Goal: Contribute content

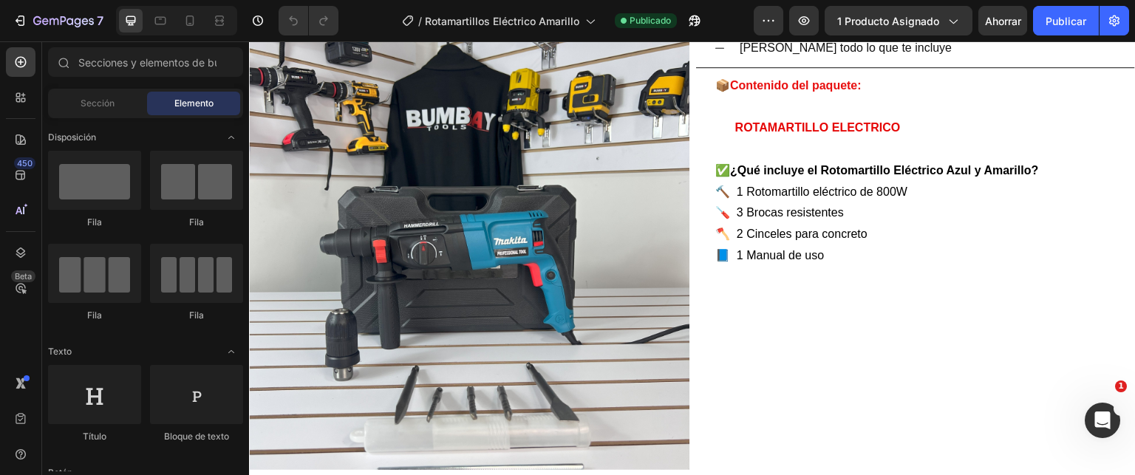
scroll to position [3031, 0]
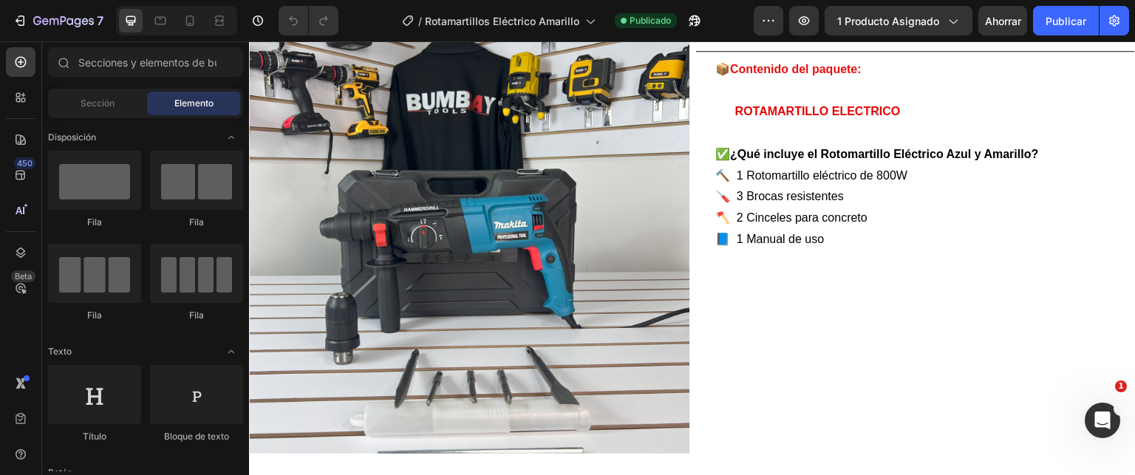
click at [426, 238] on img at bounding box center [469, 233] width 441 height 441
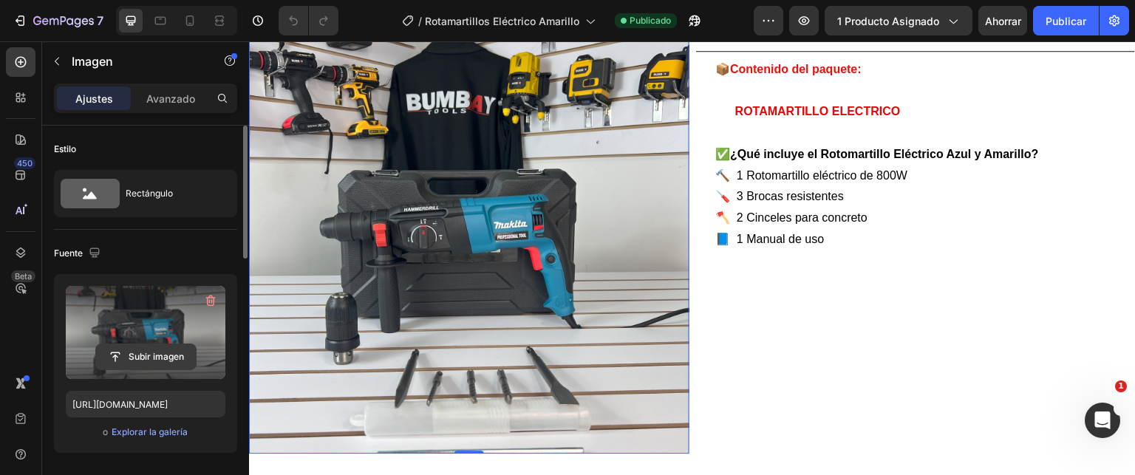
click at [148, 350] on input "file" at bounding box center [146, 356] width 100 height 25
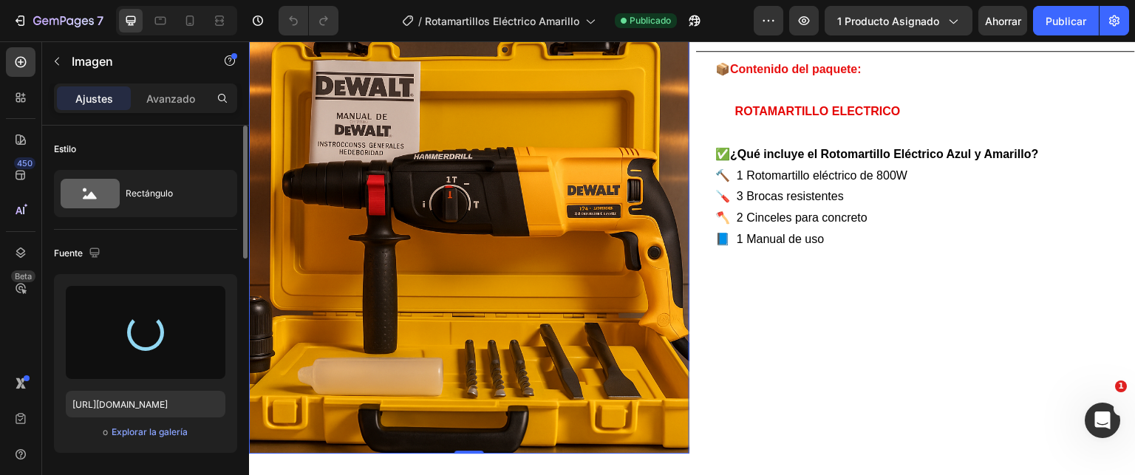
type input "[URL][DOMAIN_NAME]"
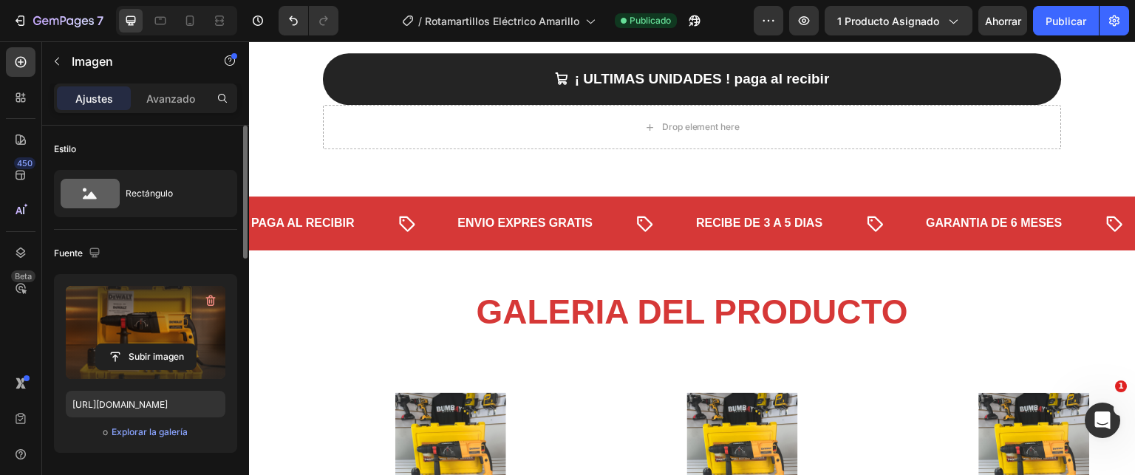
scroll to position [2587, 0]
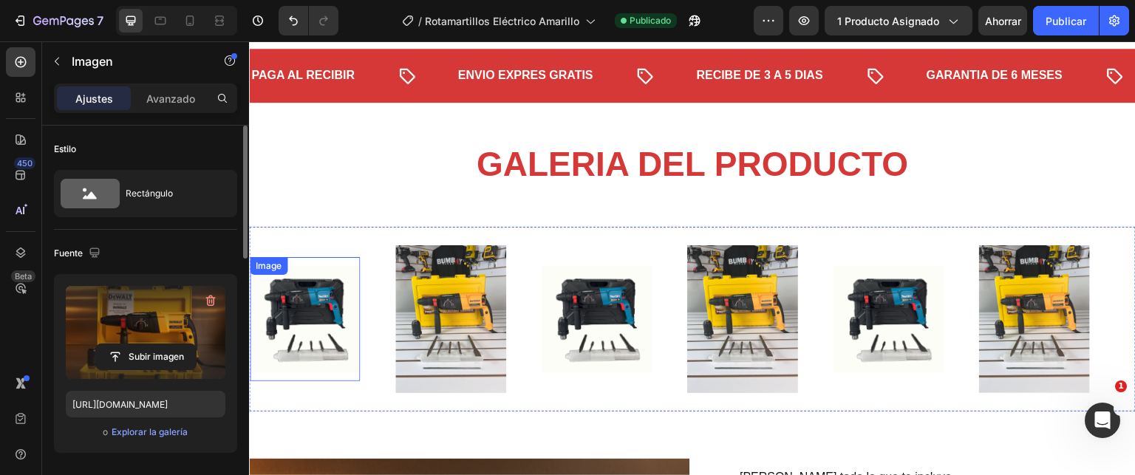
click at [293, 305] on img at bounding box center [305, 319] width 110 height 106
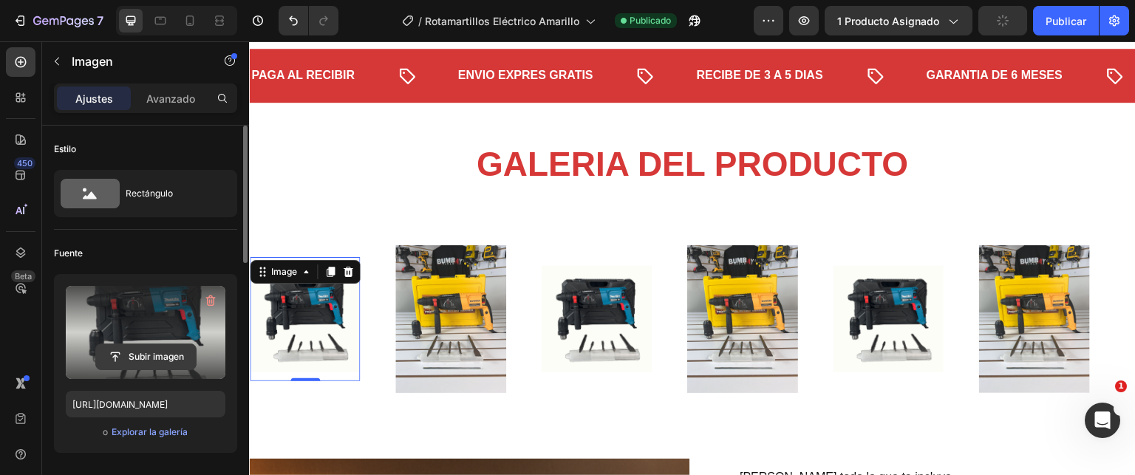
click at [151, 360] on input "file" at bounding box center [146, 356] width 100 height 25
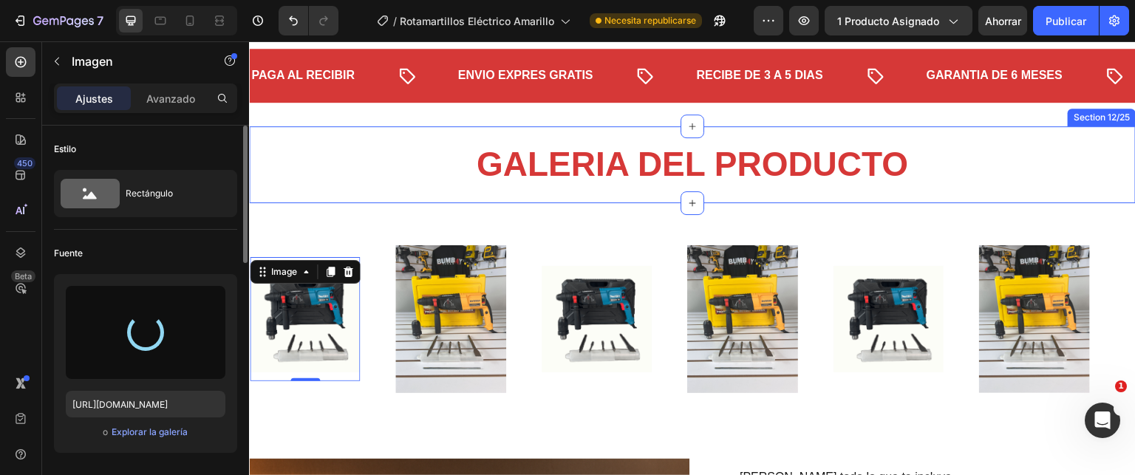
type input "[URL][DOMAIN_NAME]"
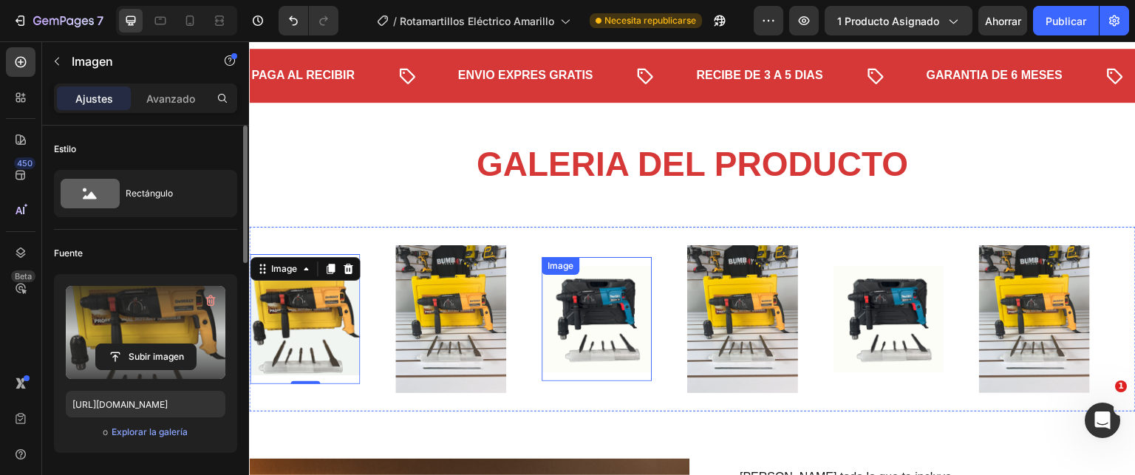
click at [556, 361] on img at bounding box center [597, 319] width 110 height 106
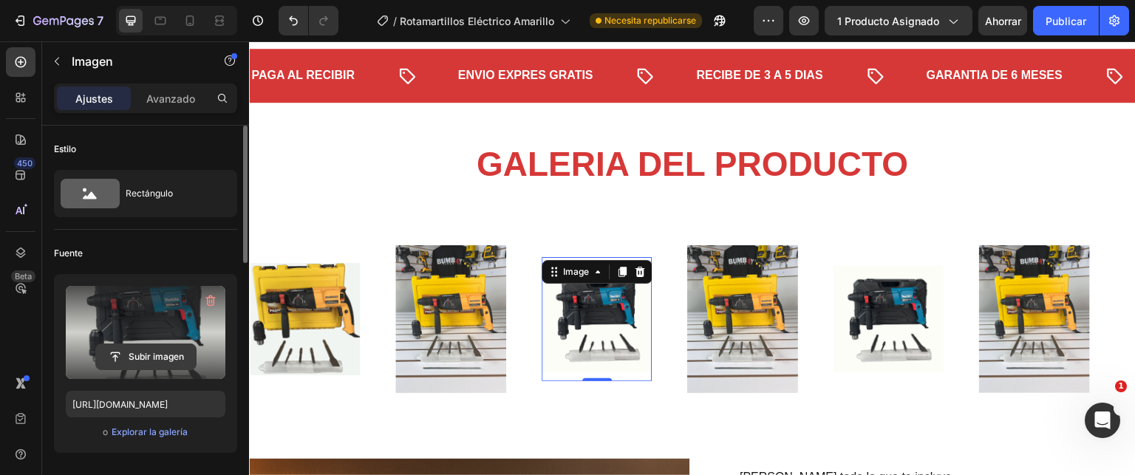
click at [120, 355] on input "file" at bounding box center [146, 356] width 100 height 25
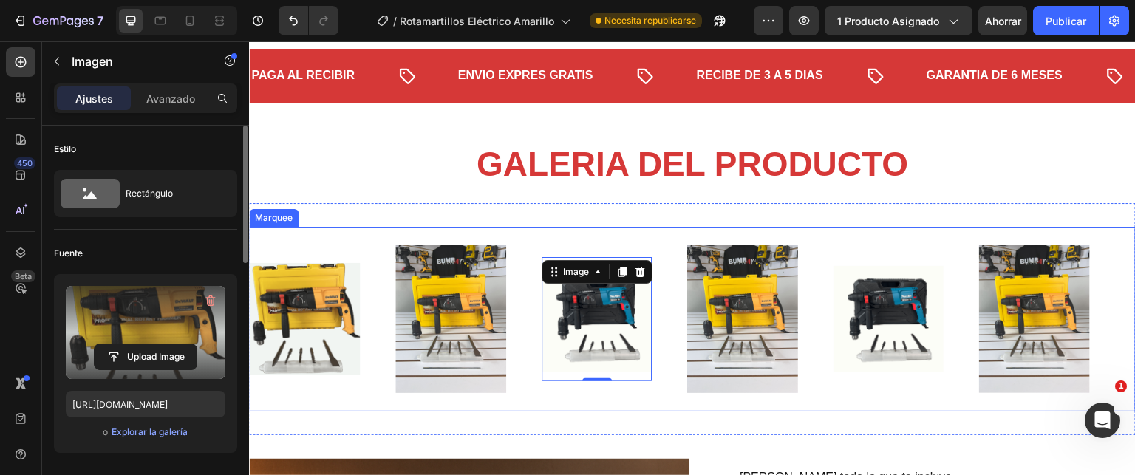
type input "[URL][DOMAIN_NAME]"
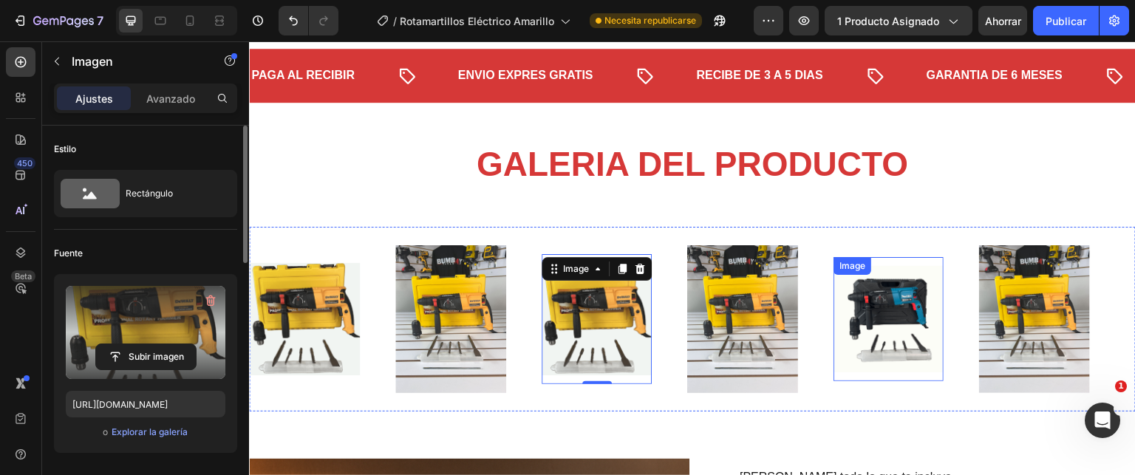
click at [857, 358] on img at bounding box center [889, 319] width 110 height 106
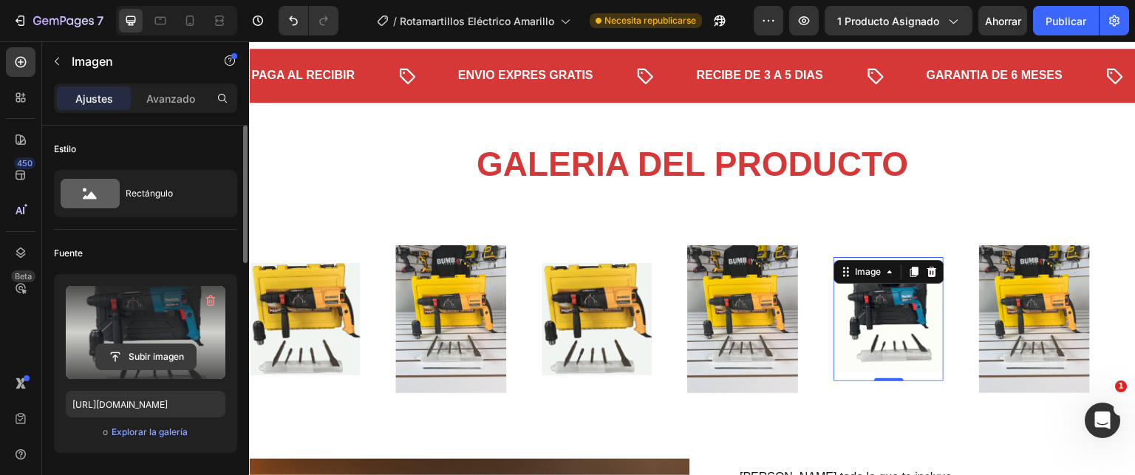
click at [160, 358] on input "file" at bounding box center [146, 356] width 100 height 25
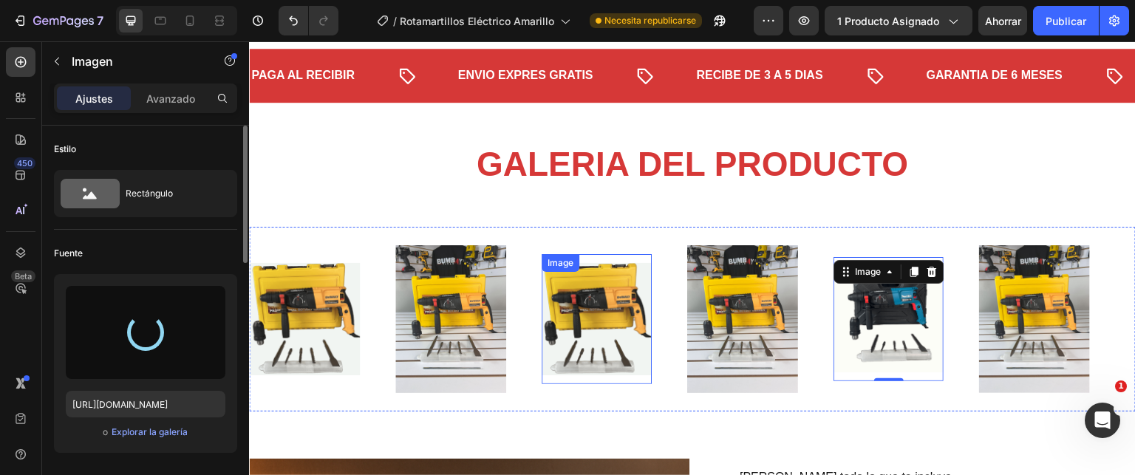
type input "[URL][DOMAIN_NAME]"
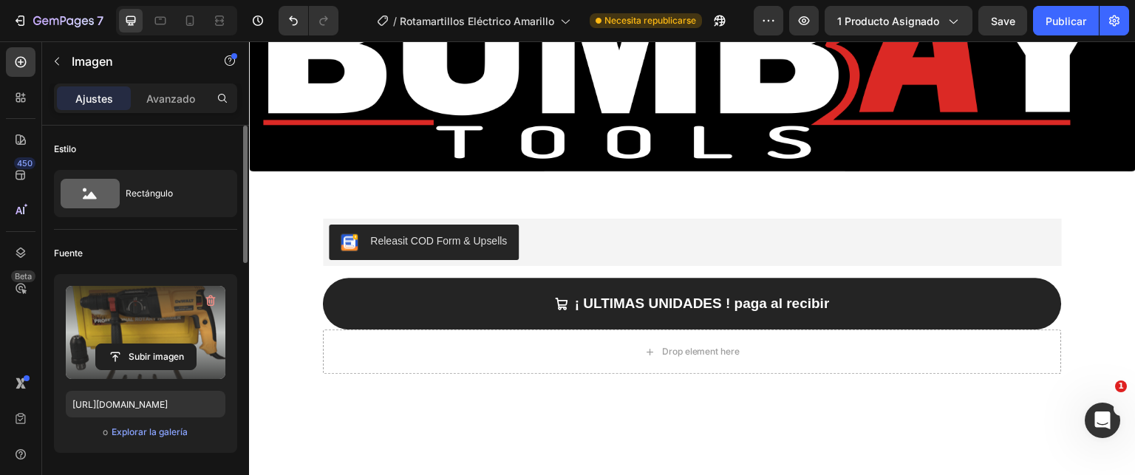
scroll to position [2070, 0]
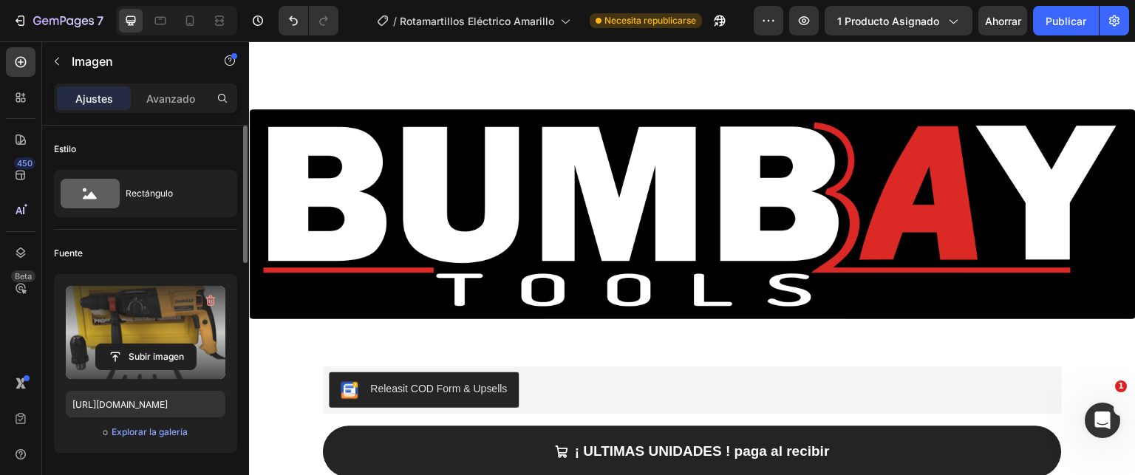
click at [557, 234] on img at bounding box center [692, 214] width 887 height 211
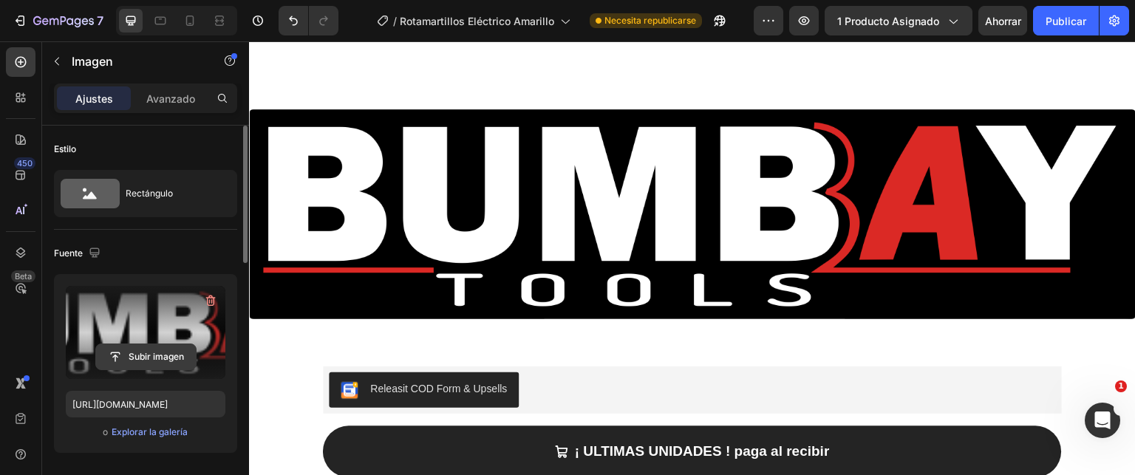
click at [163, 360] on input "file" at bounding box center [146, 356] width 100 height 25
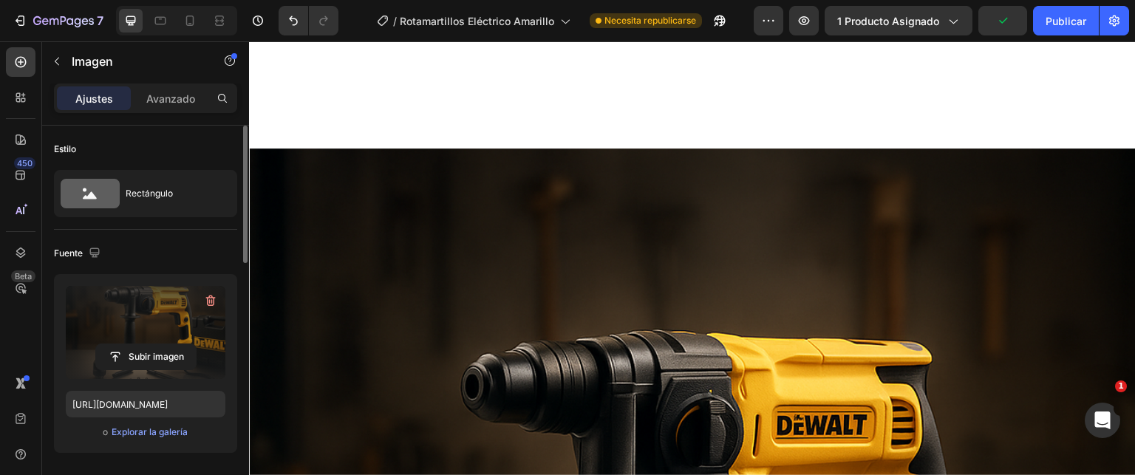
scroll to position [2144, 0]
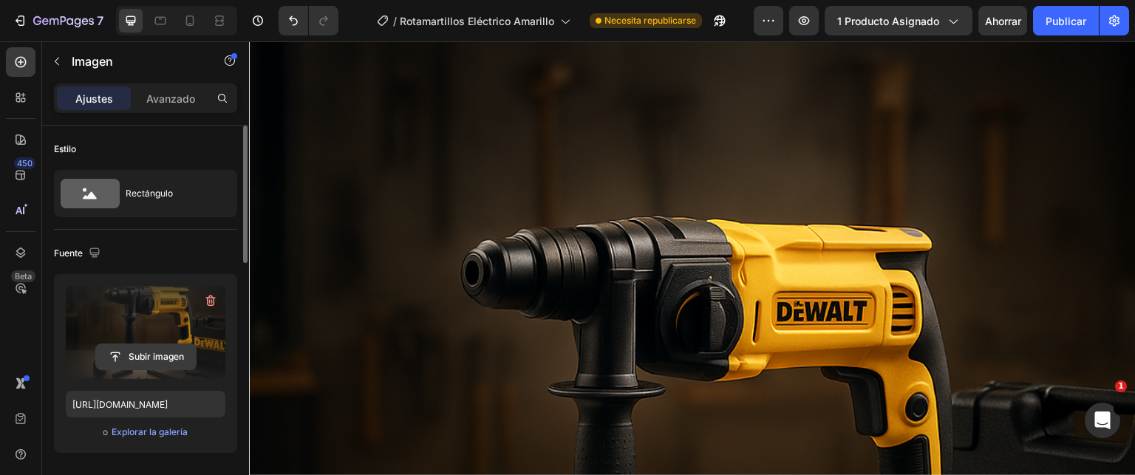
click at [160, 353] on input "file" at bounding box center [146, 356] width 100 height 25
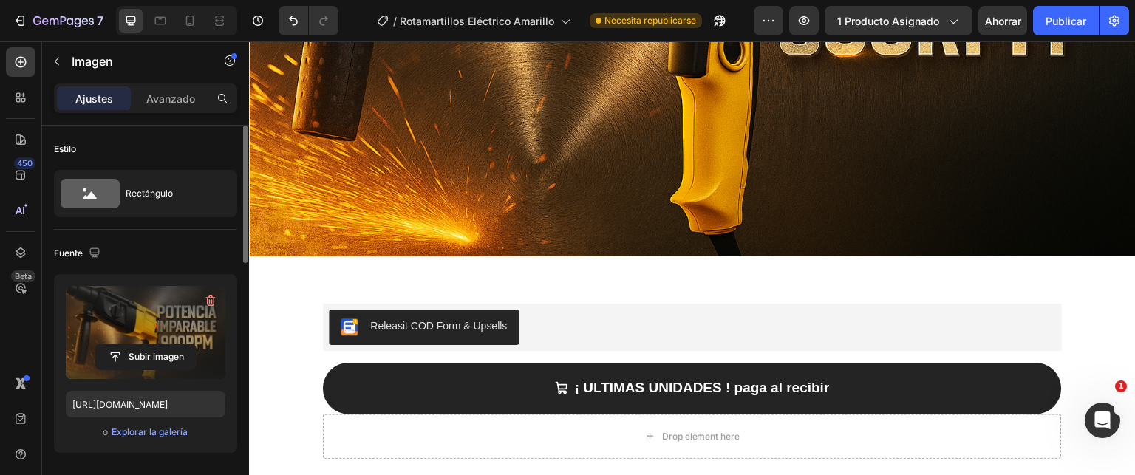
scroll to position [2365, 0]
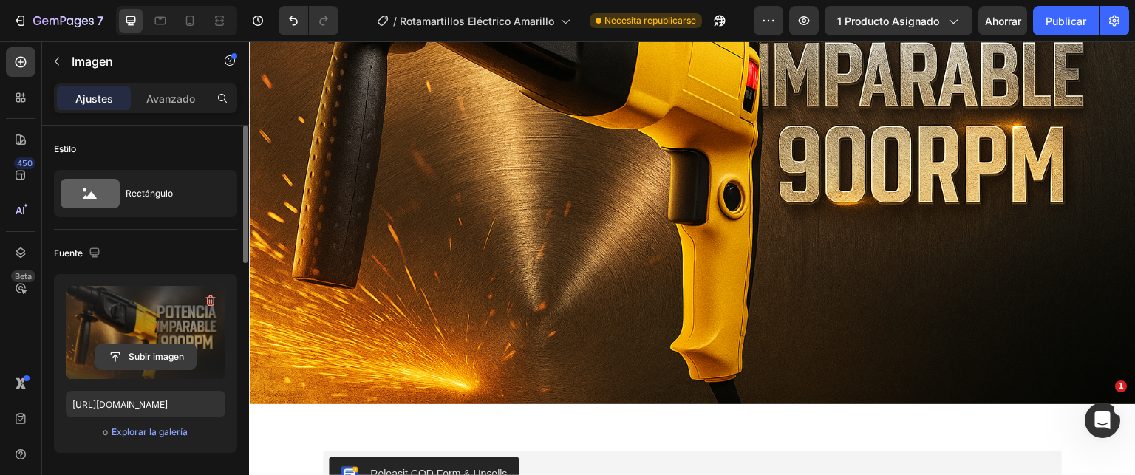
click at [144, 358] on input "file" at bounding box center [146, 356] width 100 height 25
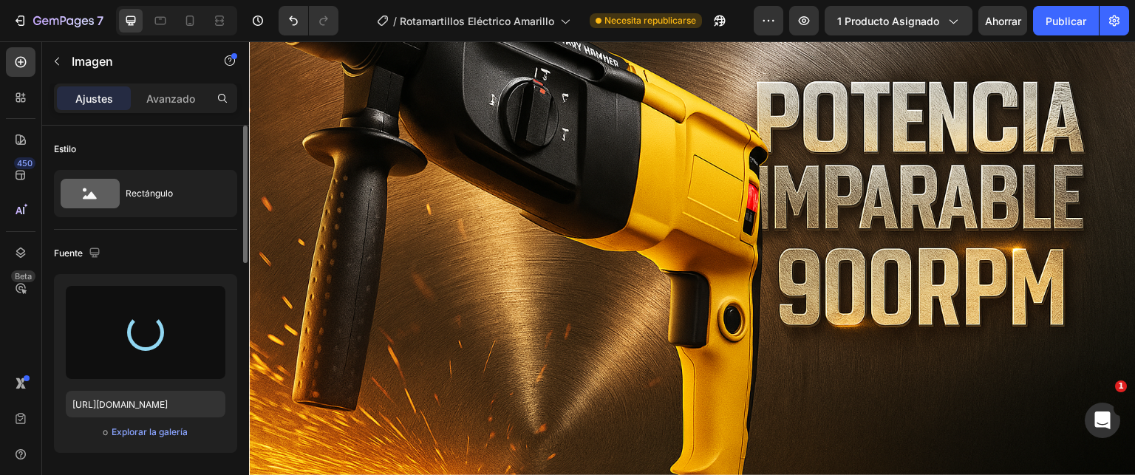
scroll to position [2217, 0]
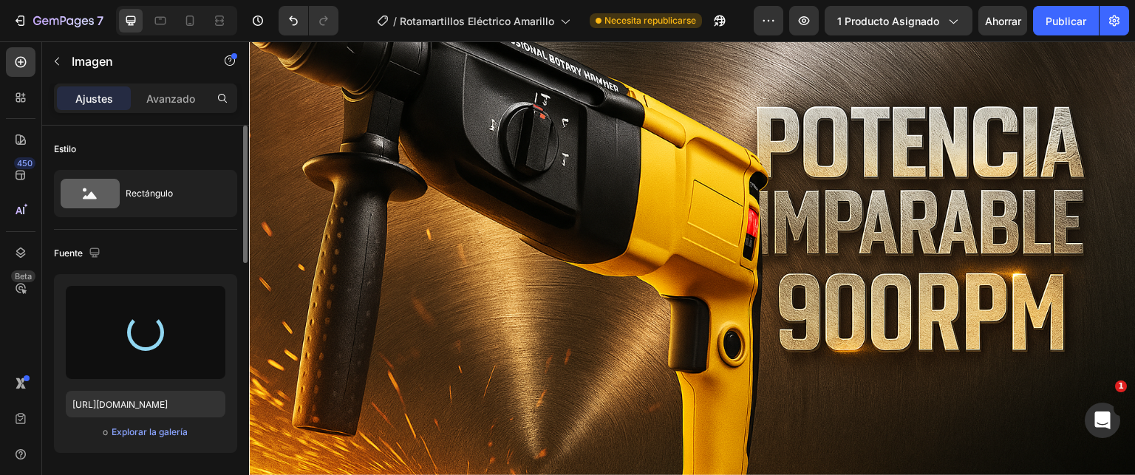
type input "[URL][DOMAIN_NAME]"
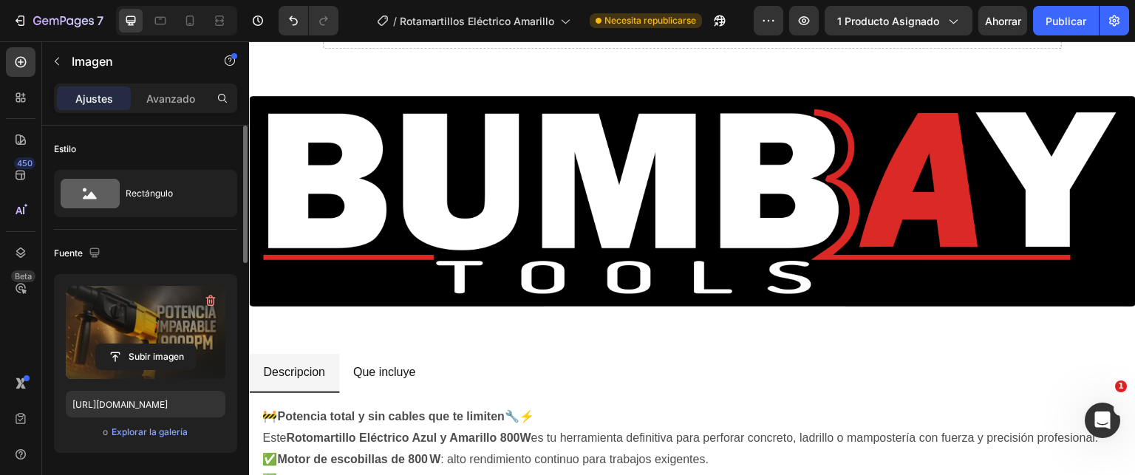
scroll to position [1330, 0]
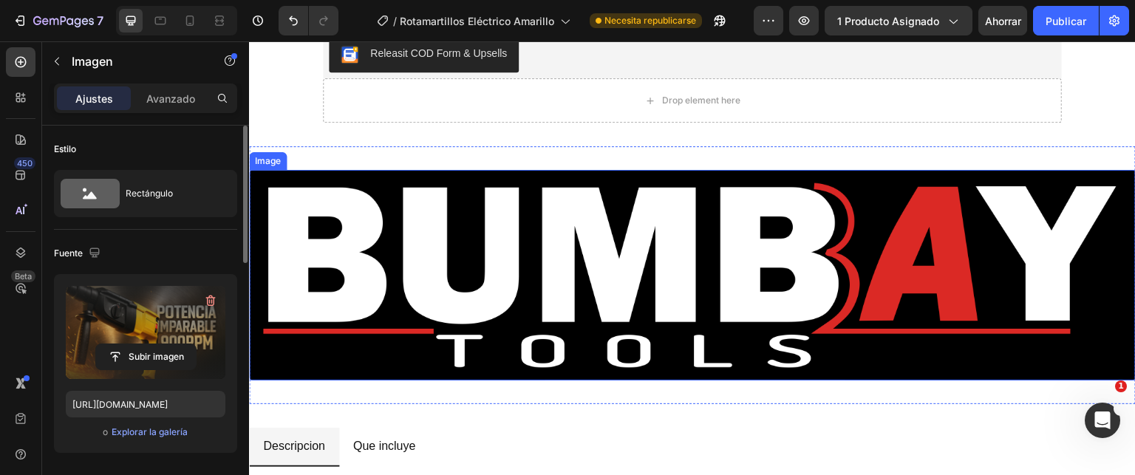
click at [832, 310] on img at bounding box center [692, 275] width 887 height 211
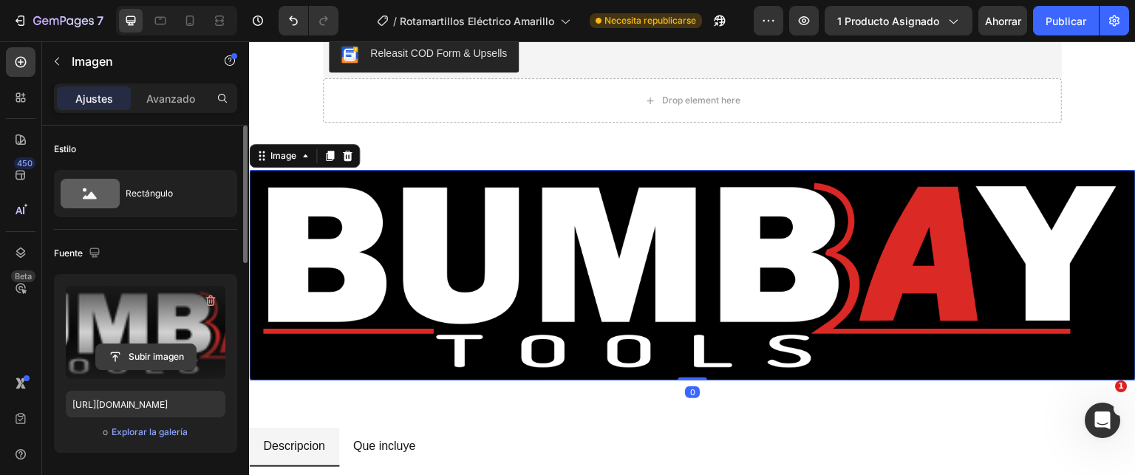
click at [134, 353] on input "file" at bounding box center [146, 356] width 100 height 25
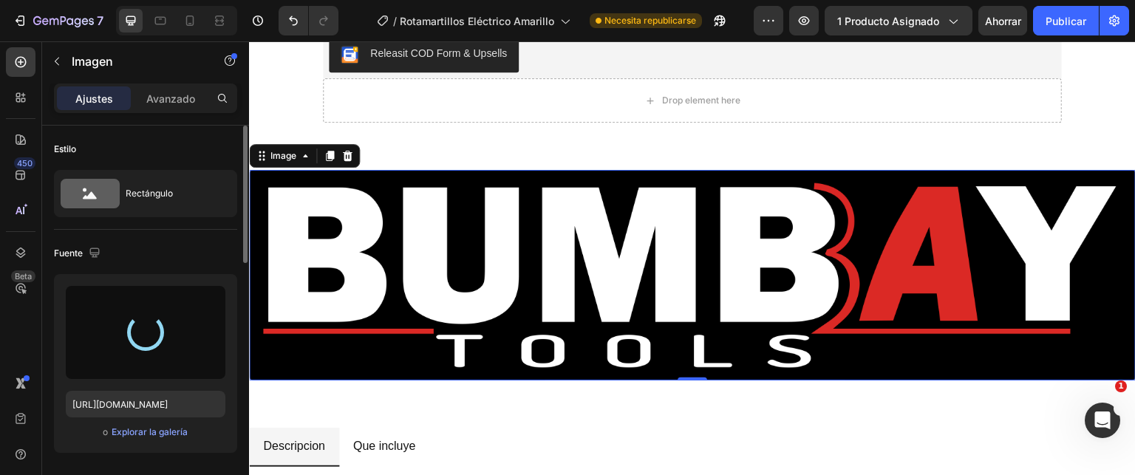
type input "[URL][DOMAIN_NAME]"
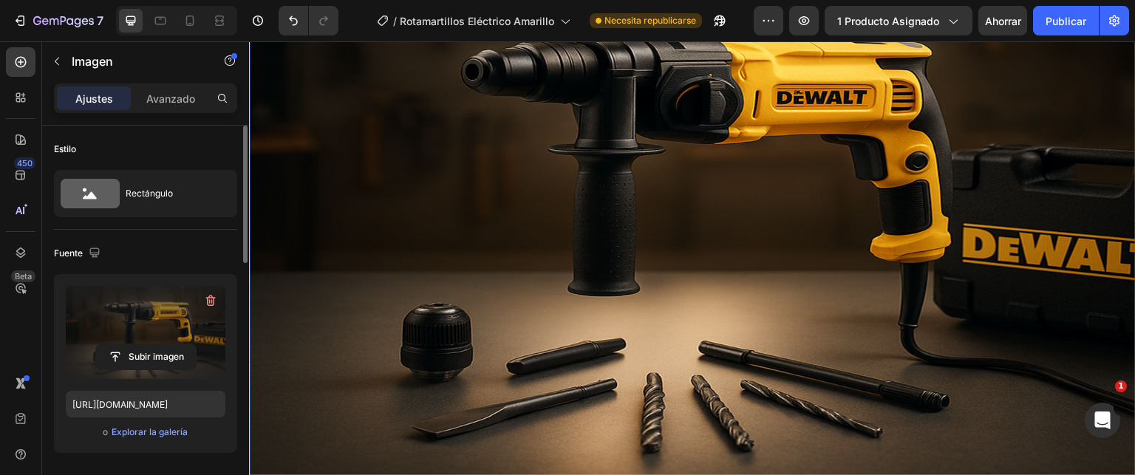
scroll to position [1552, 0]
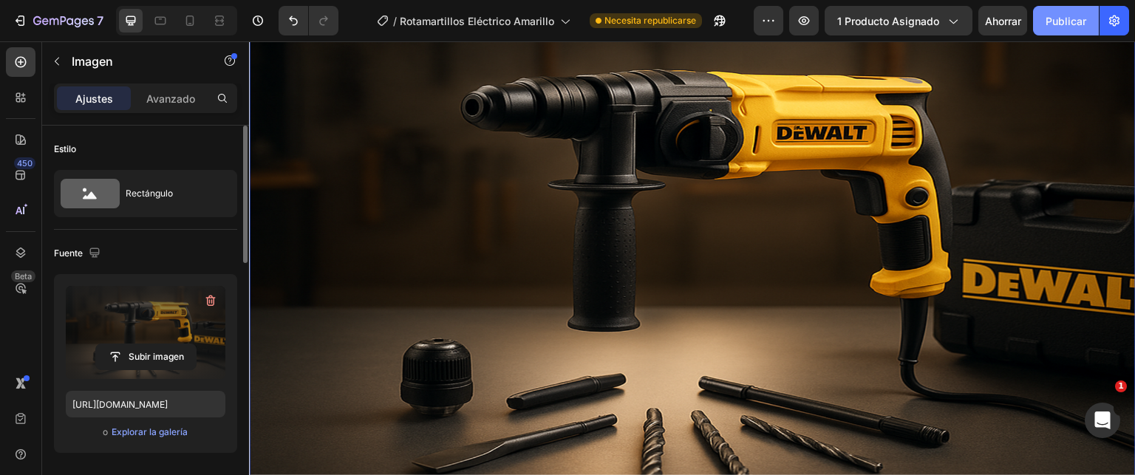
click at [1061, 26] on font "Publicar" at bounding box center [1066, 21] width 41 height 13
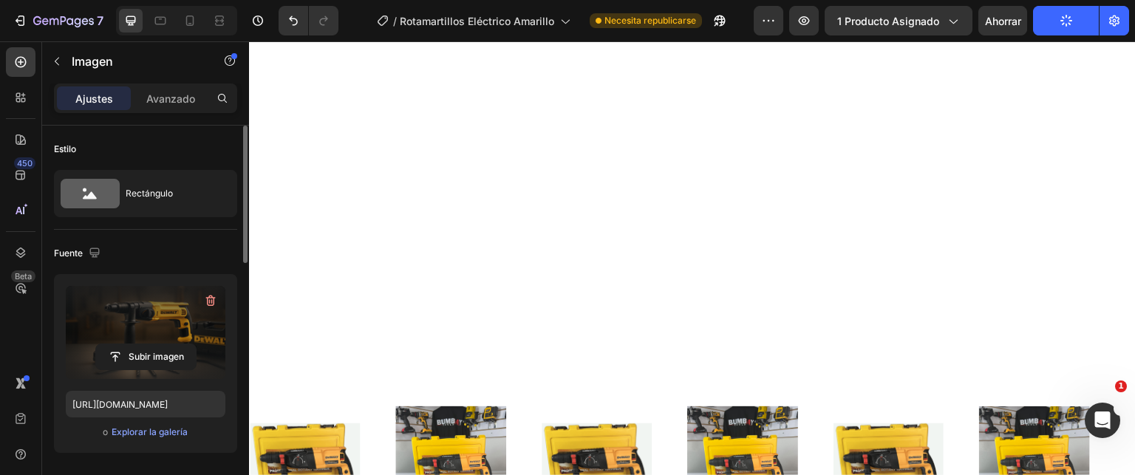
scroll to position [3622, 0]
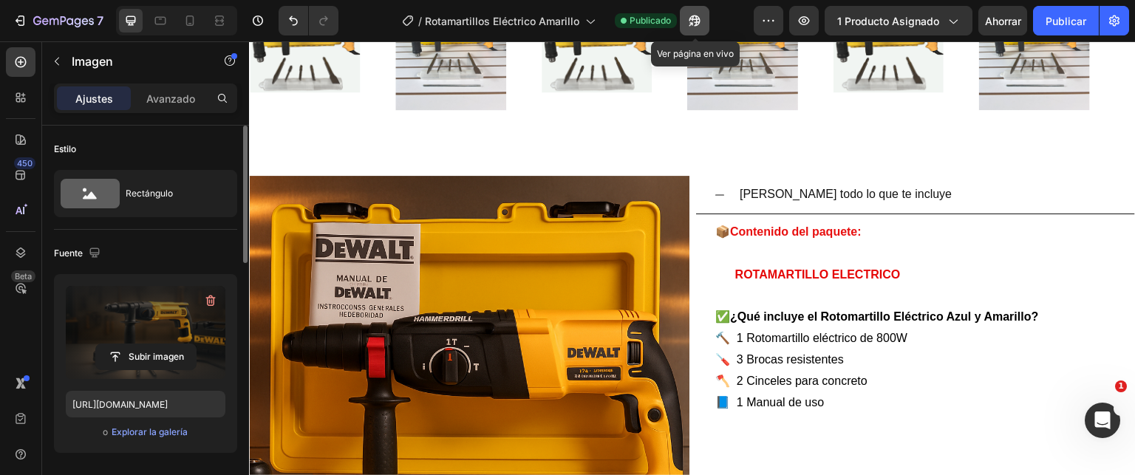
click at [704, 25] on button "button" at bounding box center [695, 21] width 30 height 30
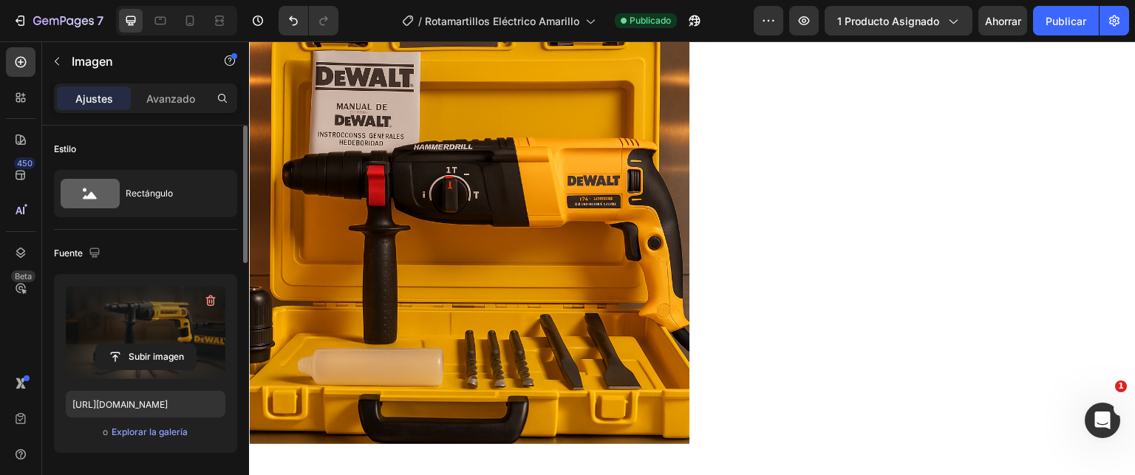
scroll to position [2957, 0]
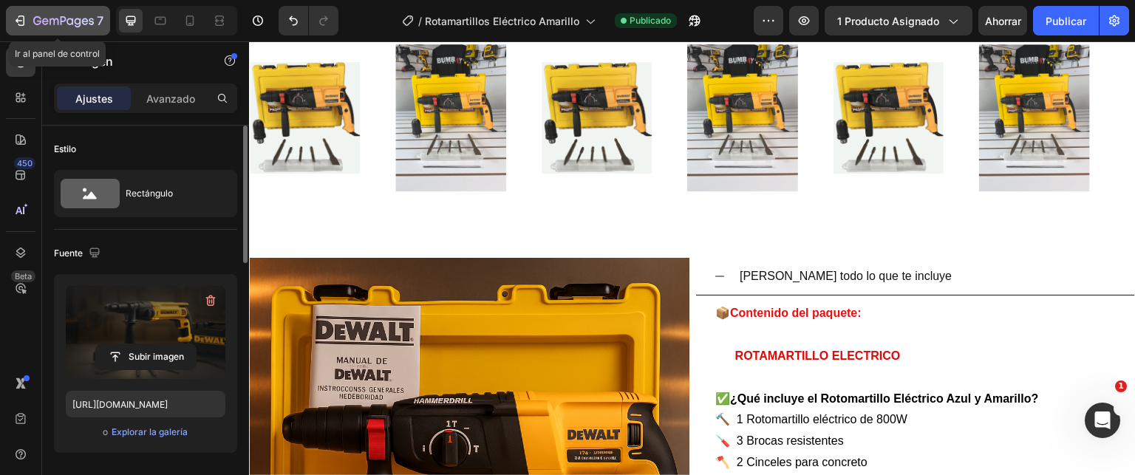
click at [23, 25] on icon "button" at bounding box center [21, 21] width 7 height 10
